Goal: Task Accomplishment & Management: Manage account settings

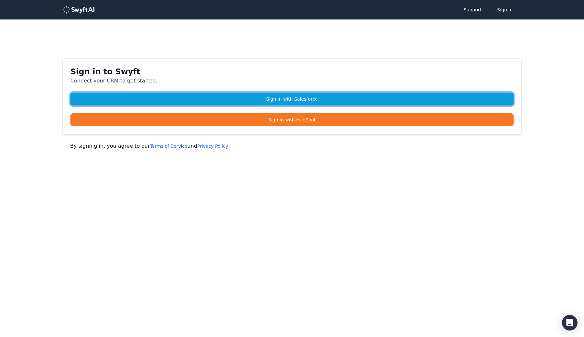
click at [259, 100] on link "Sign in with Salesforce" at bounding box center [292, 99] width 444 height 13
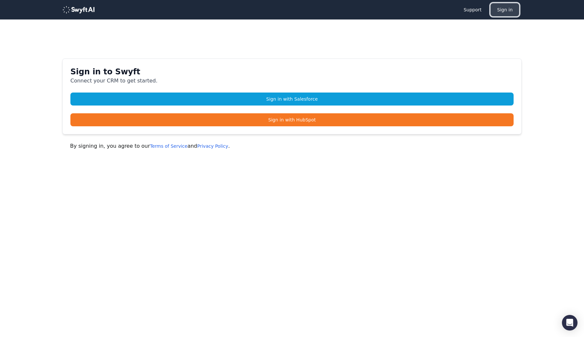
click at [514, 9] on button "Sign in" at bounding box center [505, 9] width 29 height 13
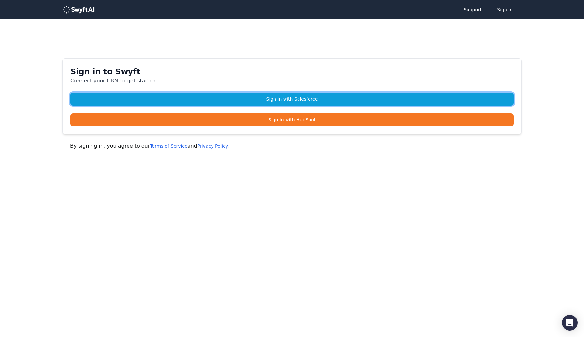
click at [286, 97] on link "Sign in with Salesforce" at bounding box center [292, 99] width 444 height 13
click at [287, 101] on link "Sign in with Salesforce" at bounding box center [292, 99] width 444 height 13
click at [300, 104] on link "Sign in with Salesforce" at bounding box center [292, 99] width 444 height 13
click at [330, 101] on link "Sign in with Salesforce" at bounding box center [292, 99] width 444 height 13
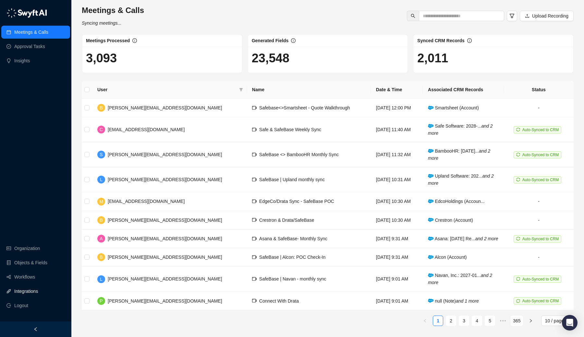
click at [27, 287] on link "Integrations" at bounding box center [26, 291] width 24 height 13
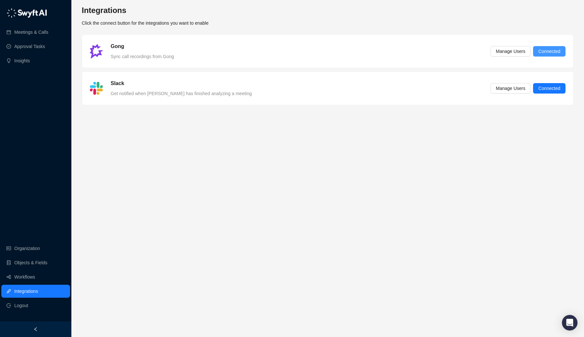
click at [550, 55] on button "Connected" at bounding box center [549, 51] width 32 height 10
click at [546, 51] on span "Connected" at bounding box center [550, 51] width 22 height 7
click at [132, 50] on div "Gong" at bounding box center [142, 47] width 66 height 8
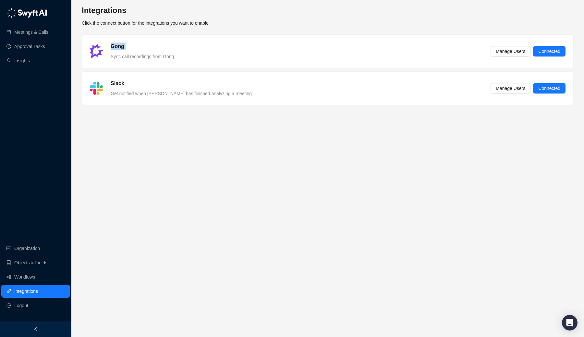
click at [132, 50] on div "Gong" at bounding box center [142, 47] width 66 height 8
click at [515, 52] on span "Manage Users" at bounding box center [511, 51] width 30 height 7
click at [510, 53] on span "Manage Users" at bounding box center [511, 51] width 30 height 7
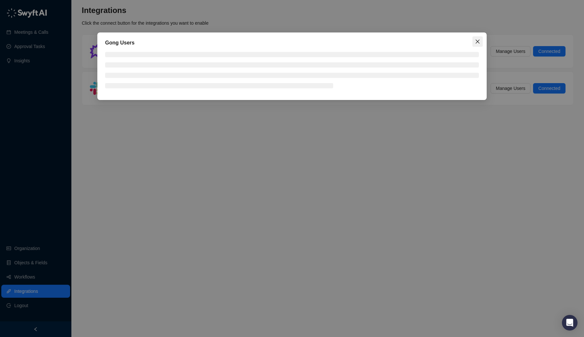
click at [474, 43] on span "Close" at bounding box center [478, 41] width 10 height 5
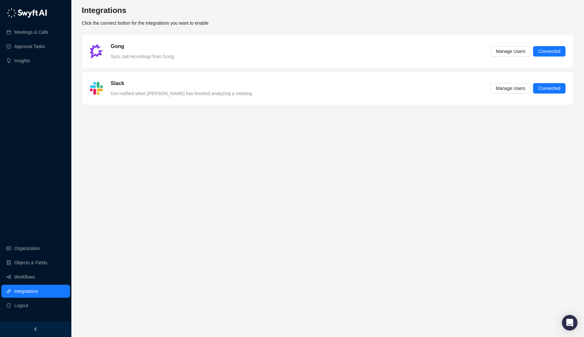
click at [270, 175] on main "Integrations Click the connect button for the integrations you want to enable G…" at bounding box center [328, 168] width 492 height 327
click at [198, 99] on div "Slack Get notified when [PERSON_NAME] has finished analyzing a meeting Manage U…" at bounding box center [328, 88] width 492 height 33
click at [507, 91] on span "Manage Users" at bounding box center [511, 88] width 30 height 7
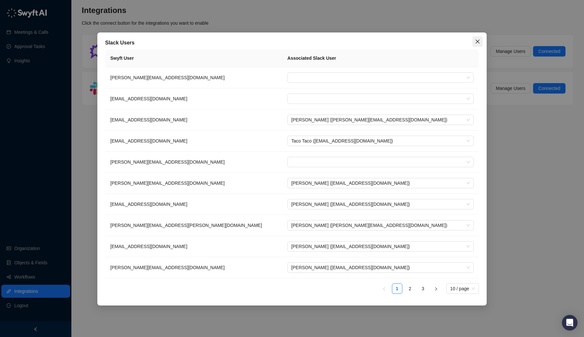
click at [476, 45] on button "Close" at bounding box center [478, 41] width 10 height 10
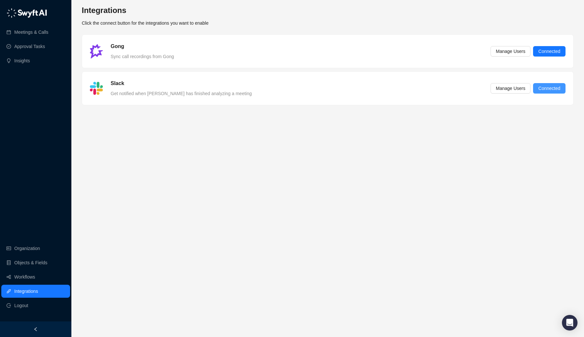
click at [536, 87] on button "Connected" at bounding box center [549, 88] width 32 height 10
click at [558, 48] on span "Connected" at bounding box center [550, 51] width 22 height 7
click at [550, 51] on span "Connected" at bounding box center [550, 51] width 22 height 7
click at [201, 56] on div "Gong Sync call recordings from Gong Manage Users Connected" at bounding box center [328, 52] width 476 height 18
click at [546, 48] on span "Connected" at bounding box center [550, 51] width 22 height 7
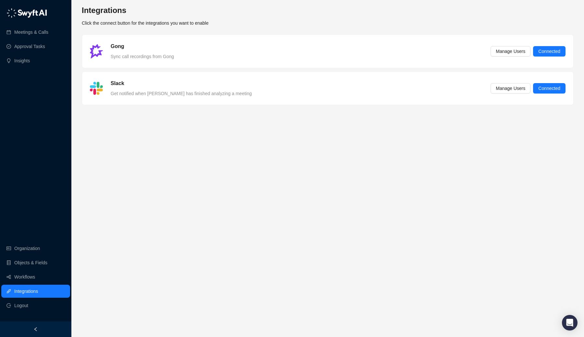
click at [276, 192] on main "Integrations Click the connect button for the integrations you want to enable G…" at bounding box center [328, 168] width 492 height 327
click at [35, 303] on li "Logout" at bounding box center [35, 305] width 69 height 13
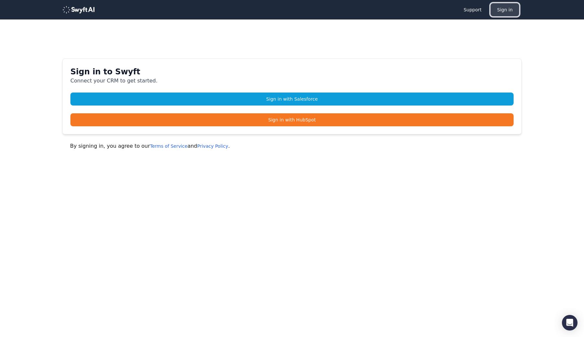
click at [509, 9] on button "Sign in" at bounding box center [505, 9] width 29 height 13
click at [507, 10] on button "Sign in" at bounding box center [505, 9] width 29 height 13
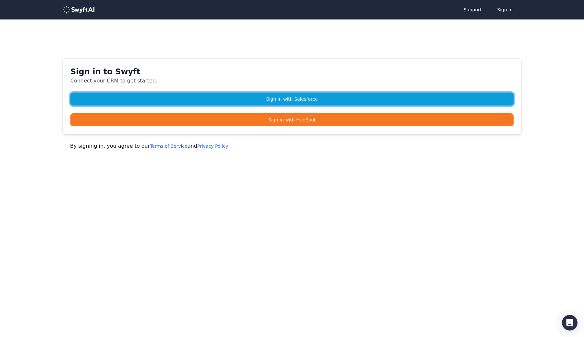
click at [380, 99] on link "Sign in with Salesforce" at bounding box center [292, 99] width 444 height 13
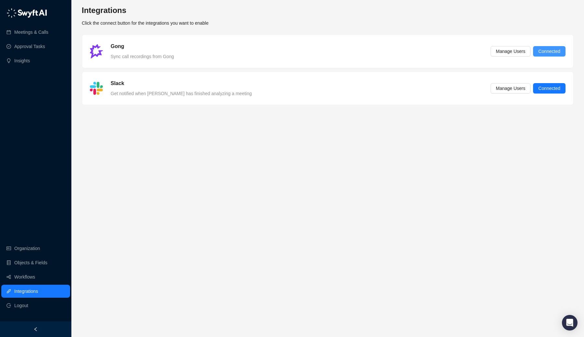
click at [546, 49] on span "Connected" at bounding box center [550, 51] width 22 height 7
click at [520, 54] on span "Manage Users" at bounding box center [511, 51] width 30 height 7
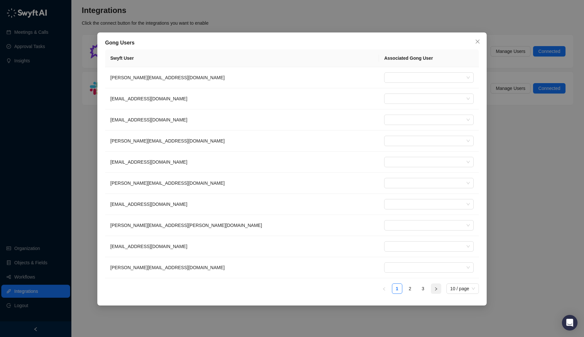
click at [437, 289] on icon "right" at bounding box center [436, 289] width 4 height 4
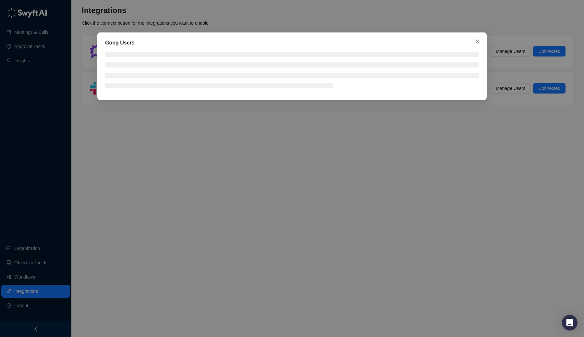
click at [437, 289] on div "Gong Users" at bounding box center [292, 168] width 584 height 337
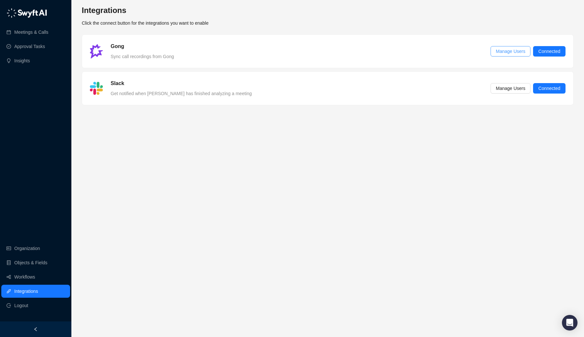
click at [499, 53] on span "Manage Users" at bounding box center [511, 51] width 30 height 7
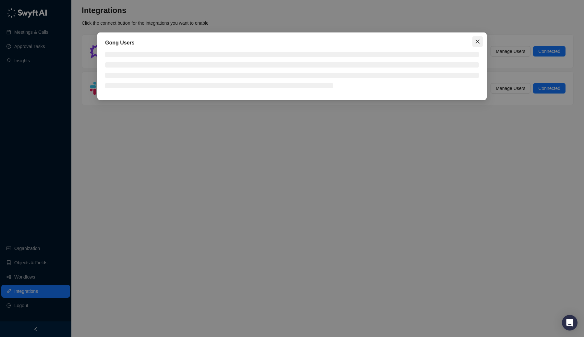
click at [481, 40] on span "Close" at bounding box center [478, 41] width 10 height 5
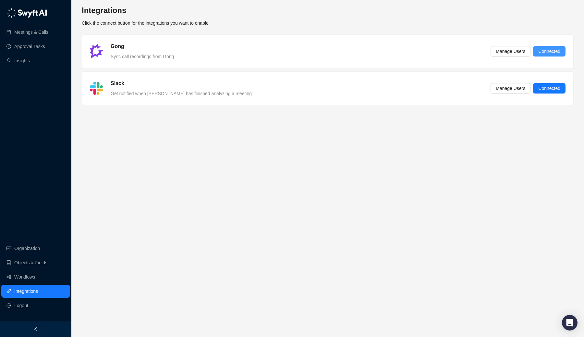
click at [544, 48] on span "Connected" at bounding box center [550, 51] width 22 height 7
click at [554, 50] on span "Connected" at bounding box center [550, 51] width 22 height 7
click at [514, 52] on span "Manage Users" at bounding box center [511, 51] width 30 height 7
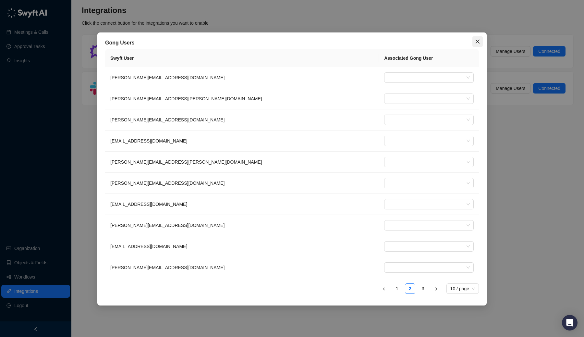
click at [475, 43] on icon "close" at bounding box center [477, 41] width 5 height 5
